Goal: Go to known website: Go to known website

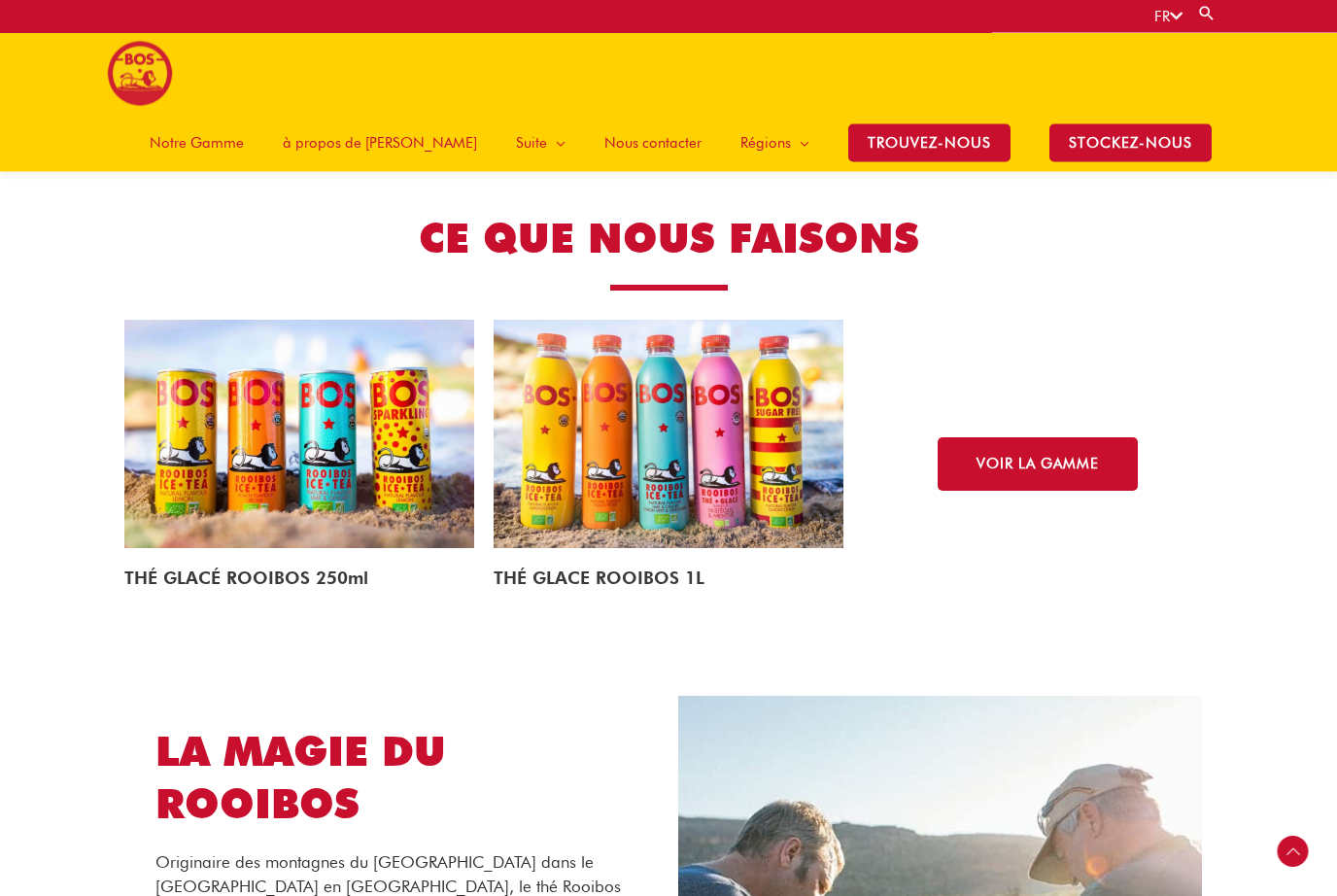
scroll to position [2753, 0]
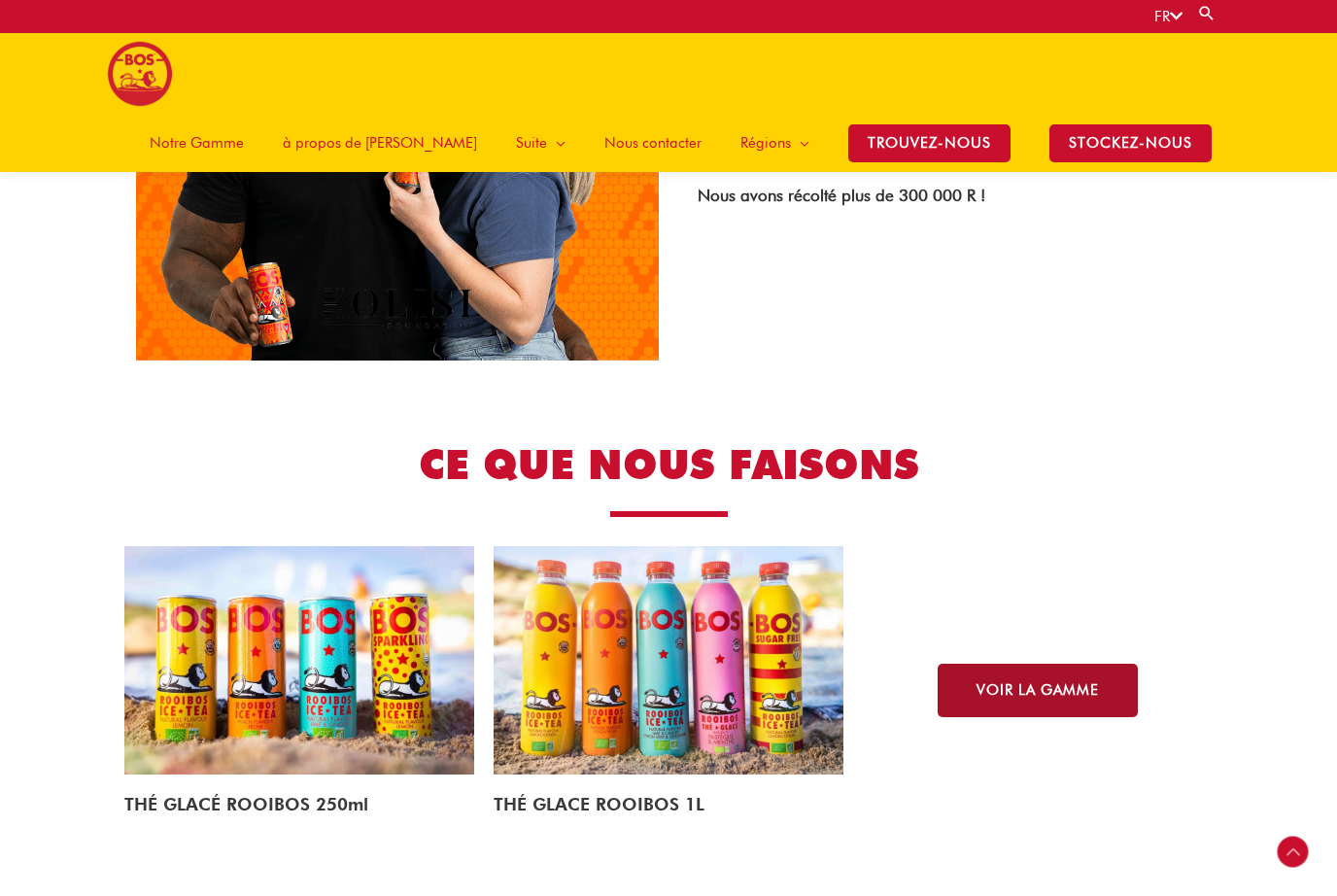
click at [993, 683] on span "VOIR LA GAMME" at bounding box center [1038, 690] width 123 height 15
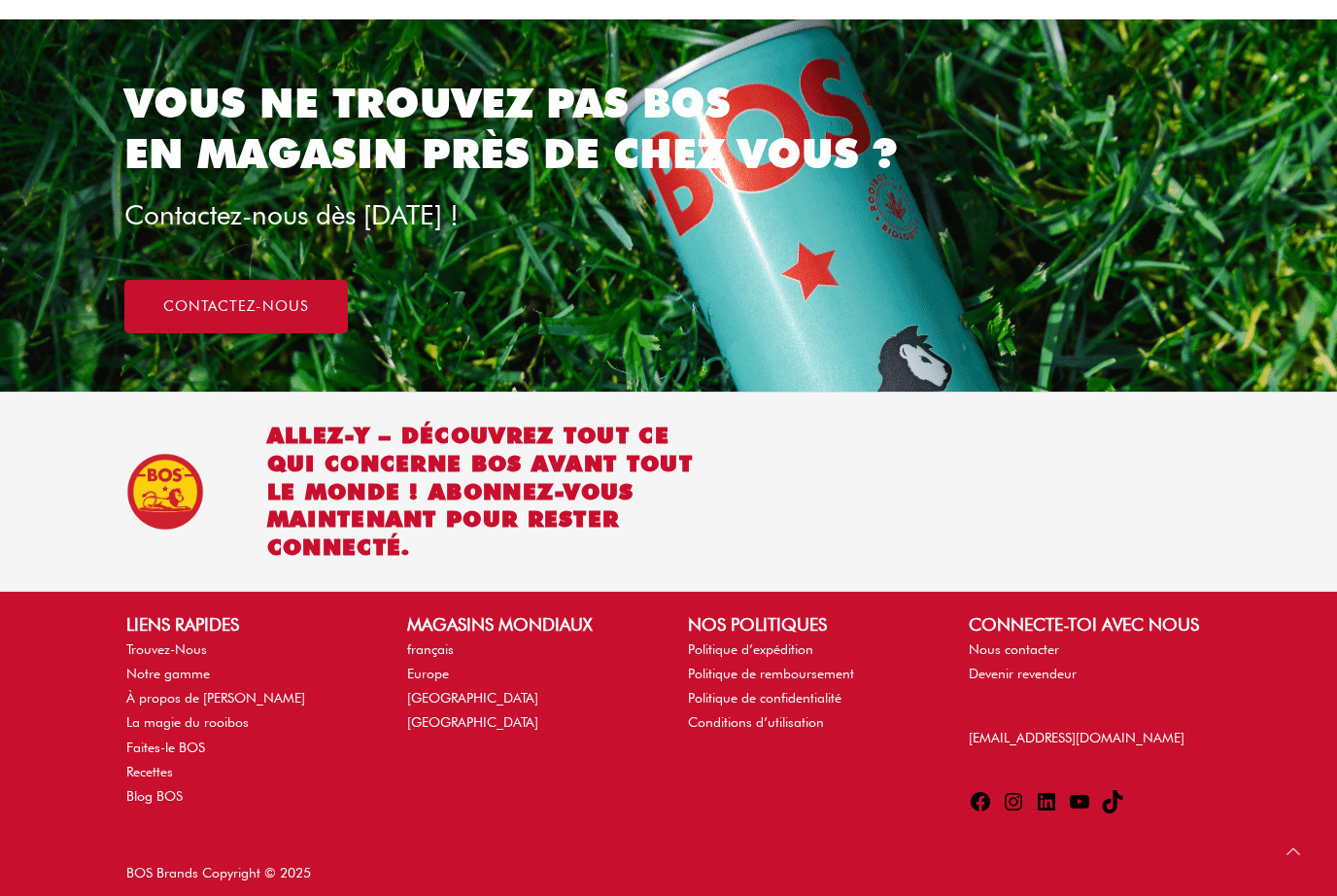
scroll to position [1439, 0]
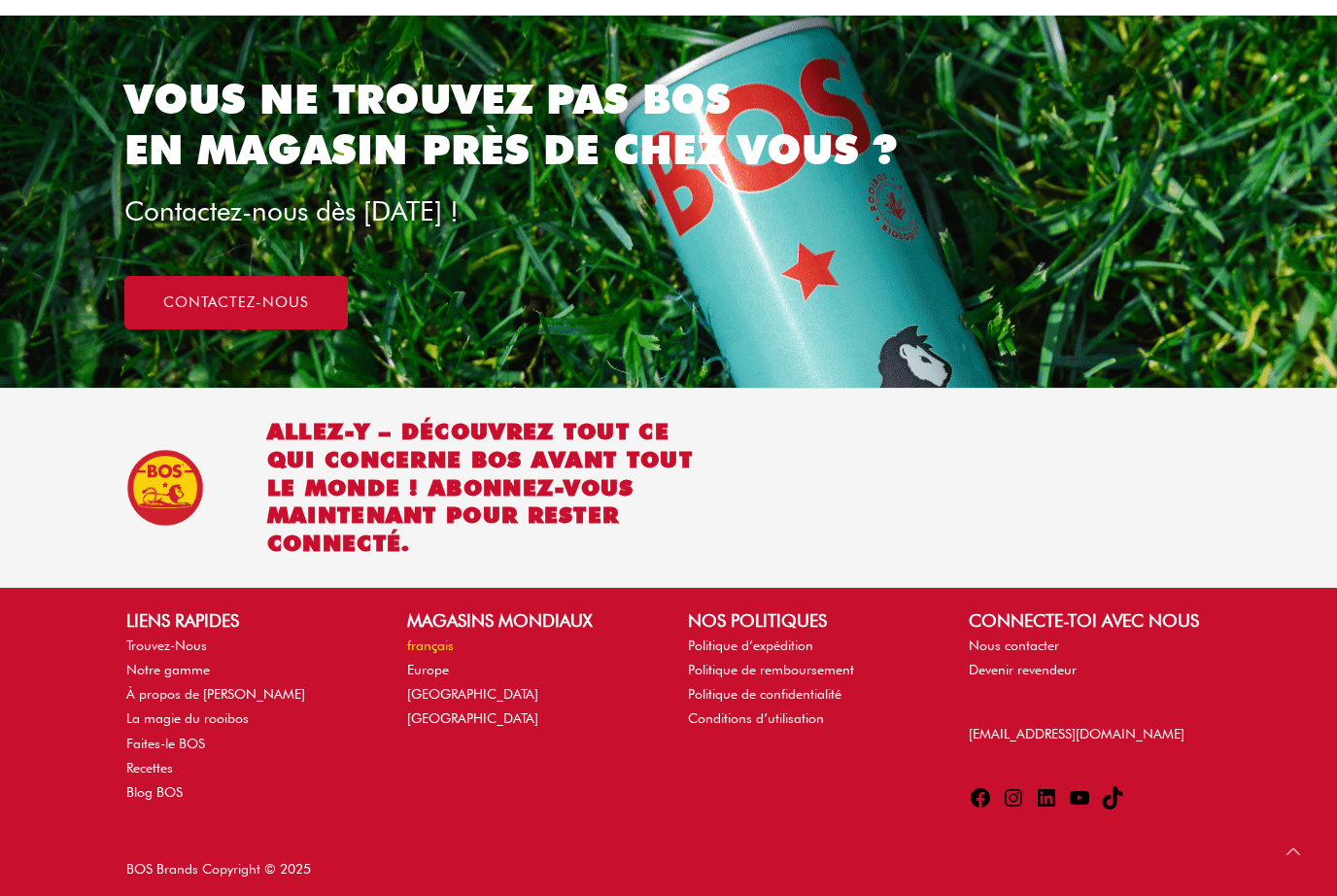
click at [423, 639] on link "français" at bounding box center [431, 646] width 47 height 16
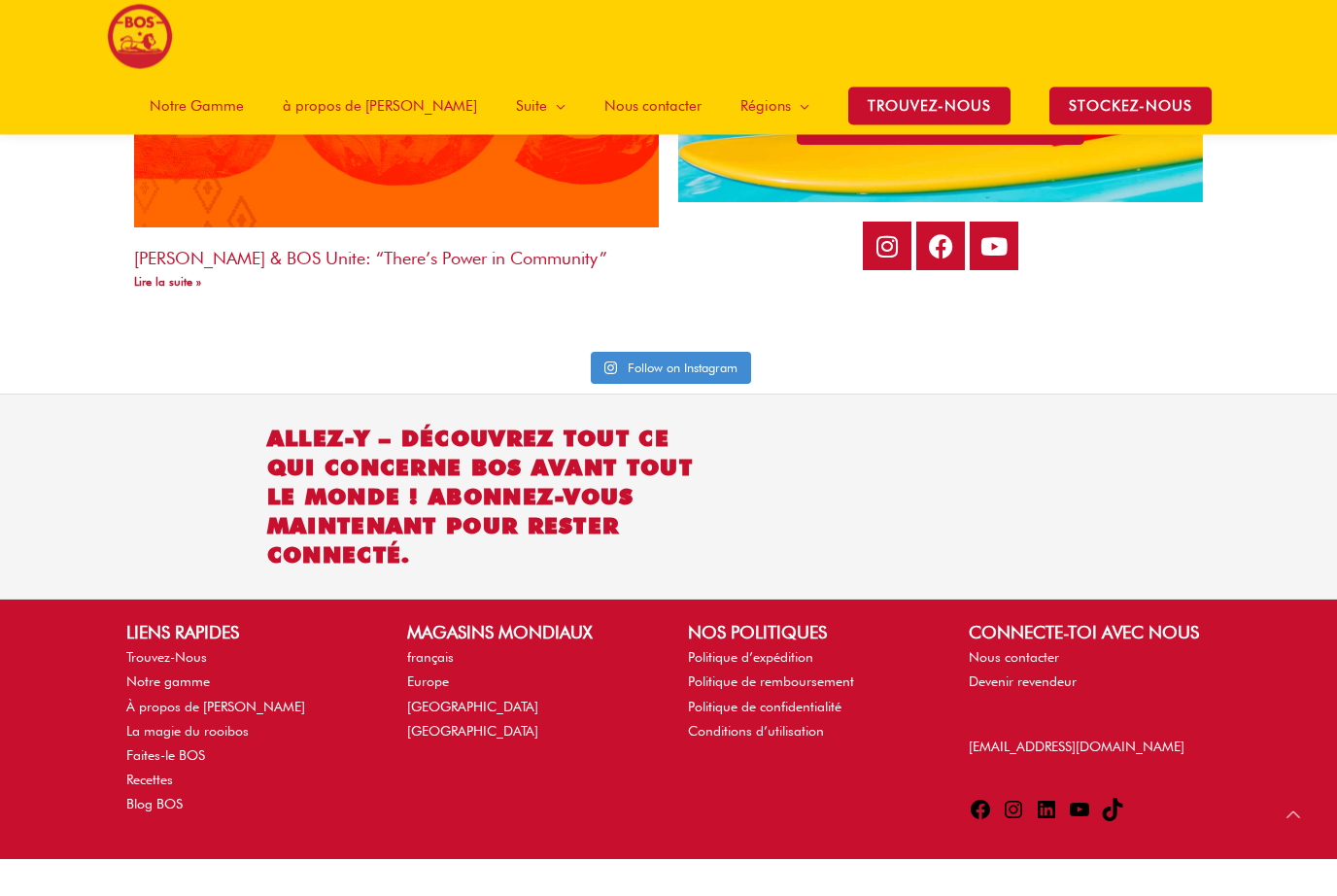
scroll to position [4392, 0]
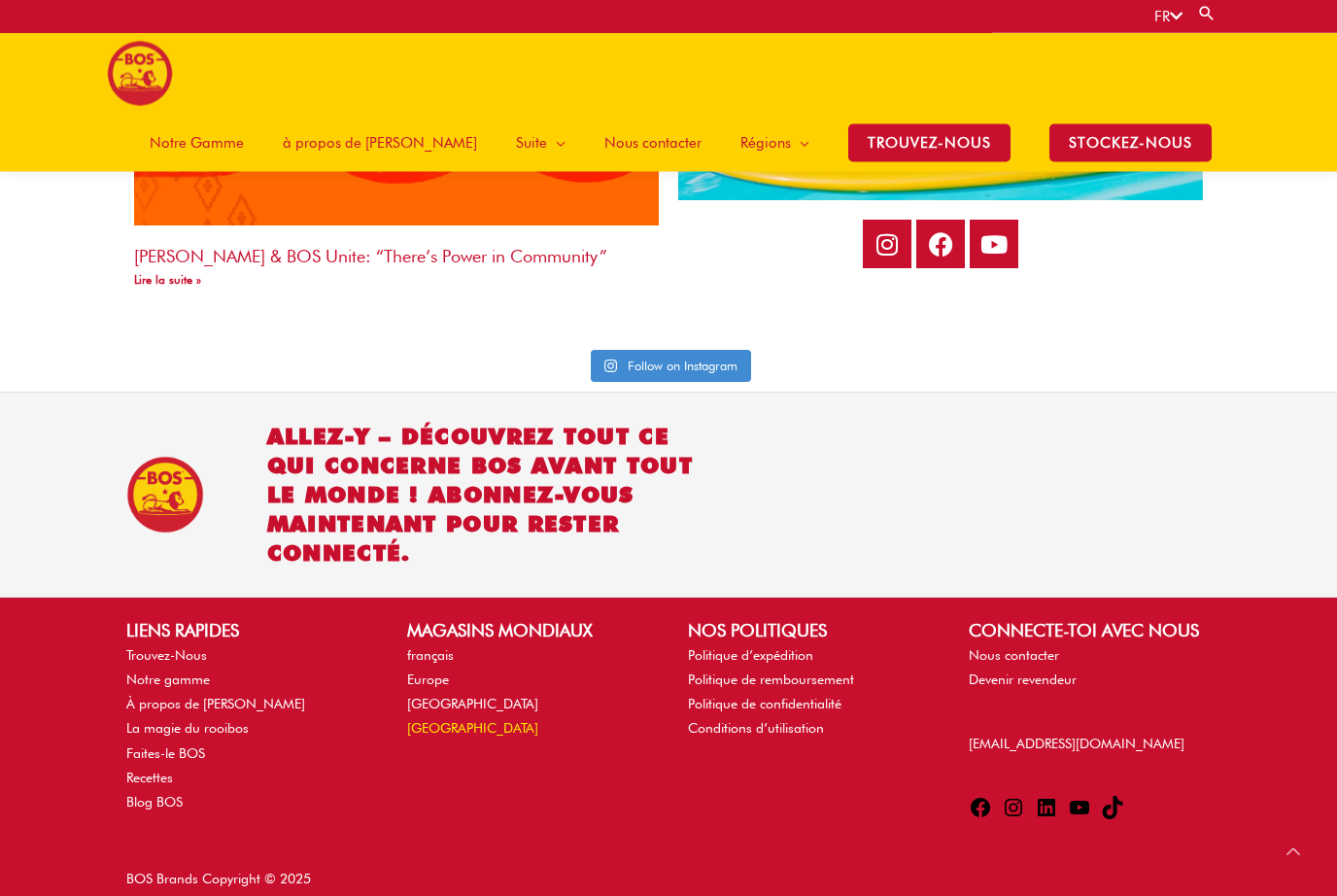
click at [449, 721] on link "[GEOGRAPHIC_DATA]" at bounding box center [473, 729] width 131 height 16
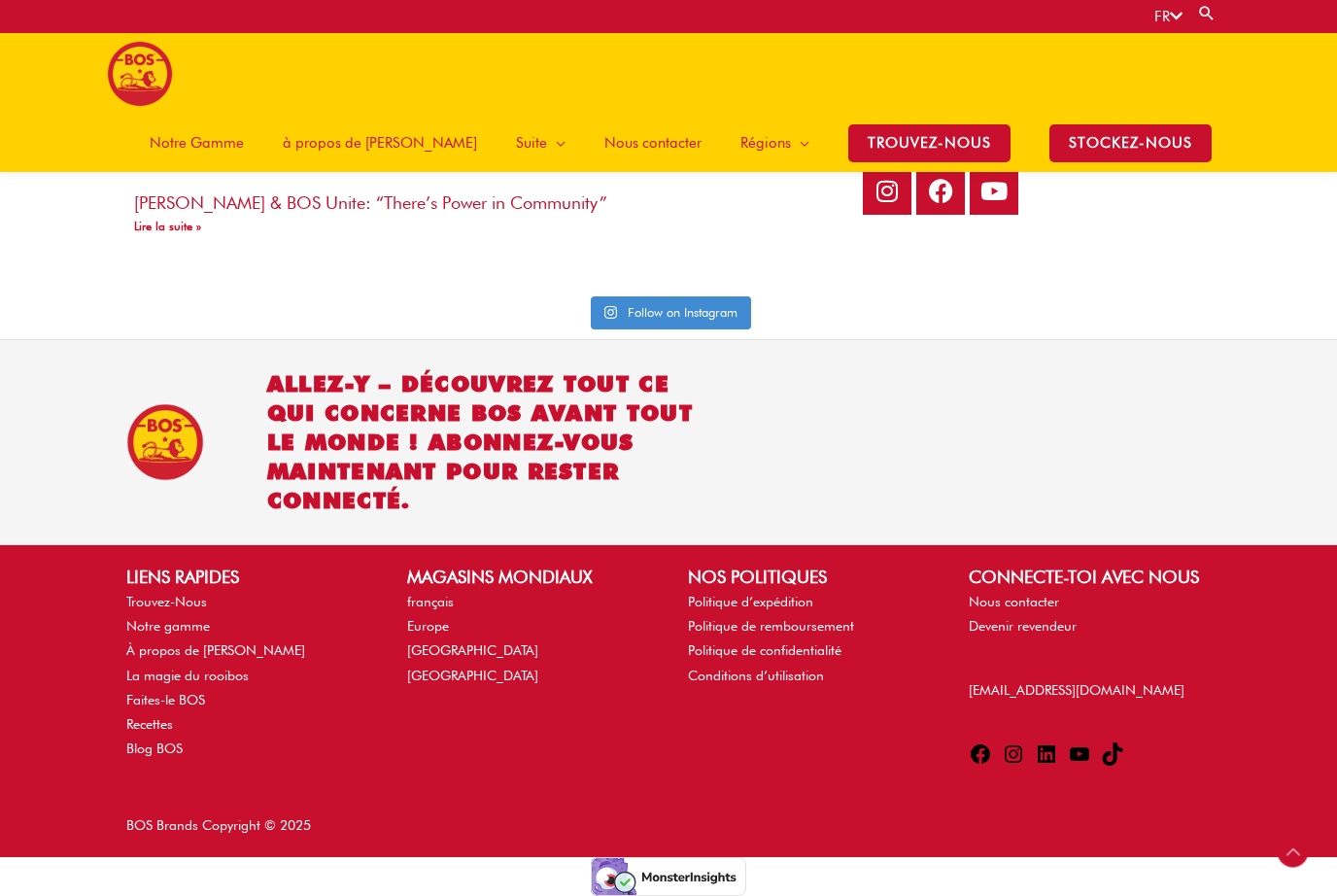
scroll to position [4465, 0]
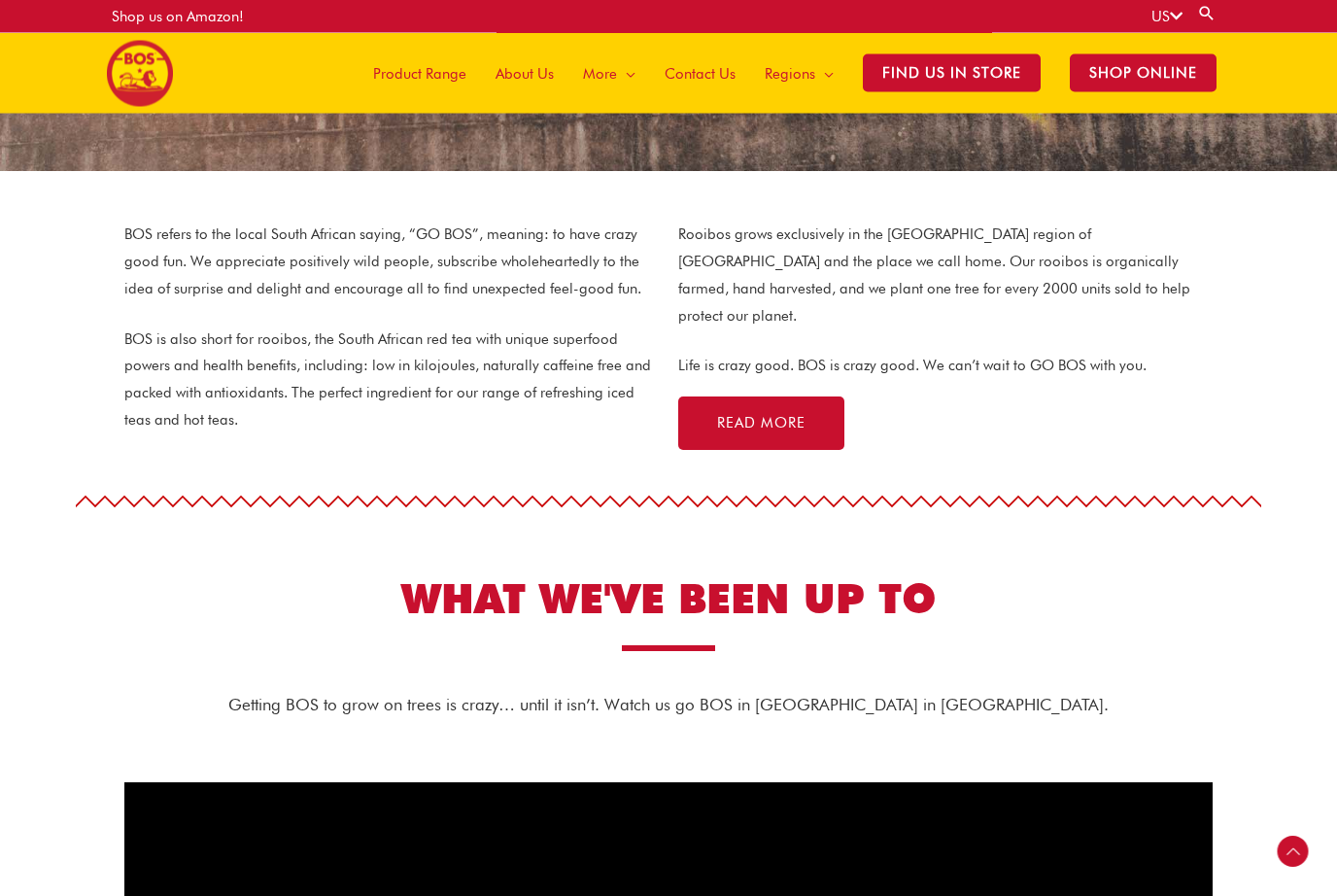
scroll to position [484, 0]
